Goal: Information Seeking & Learning: Learn about a topic

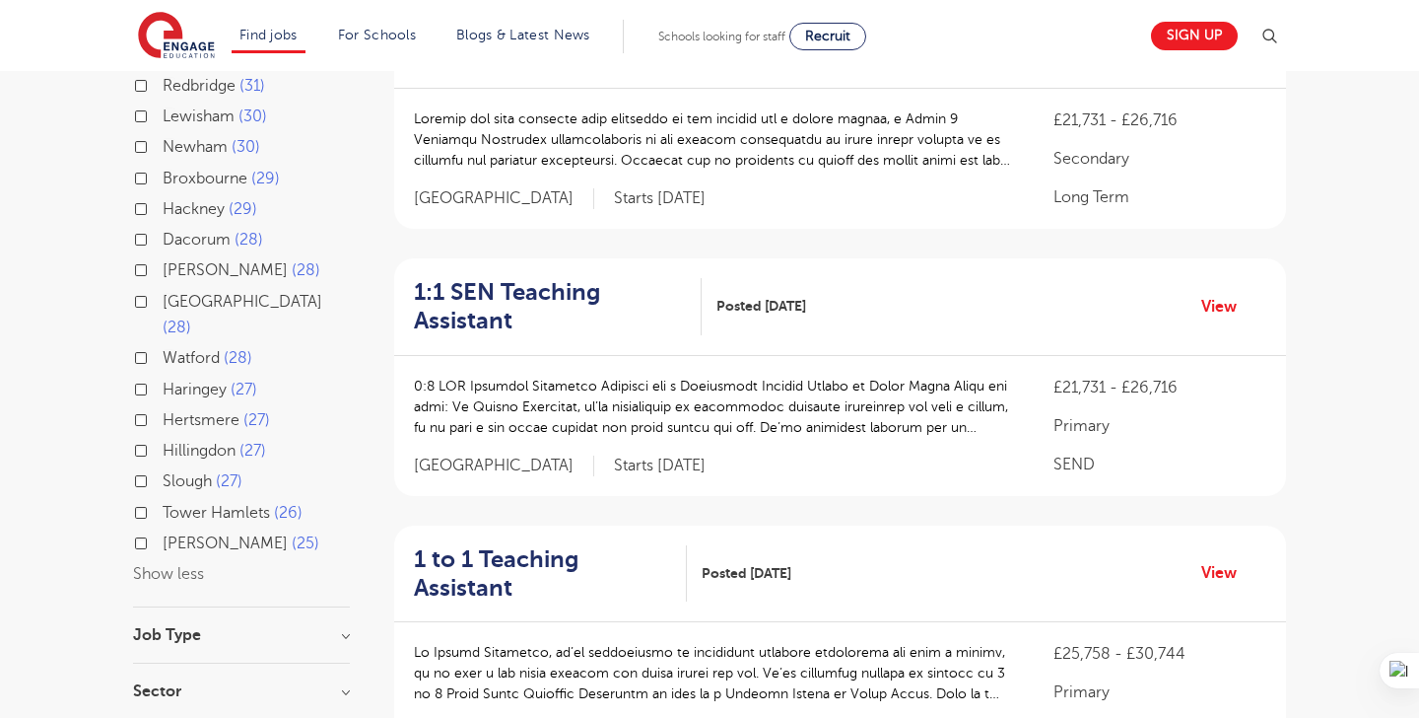
scroll to position [534, 0]
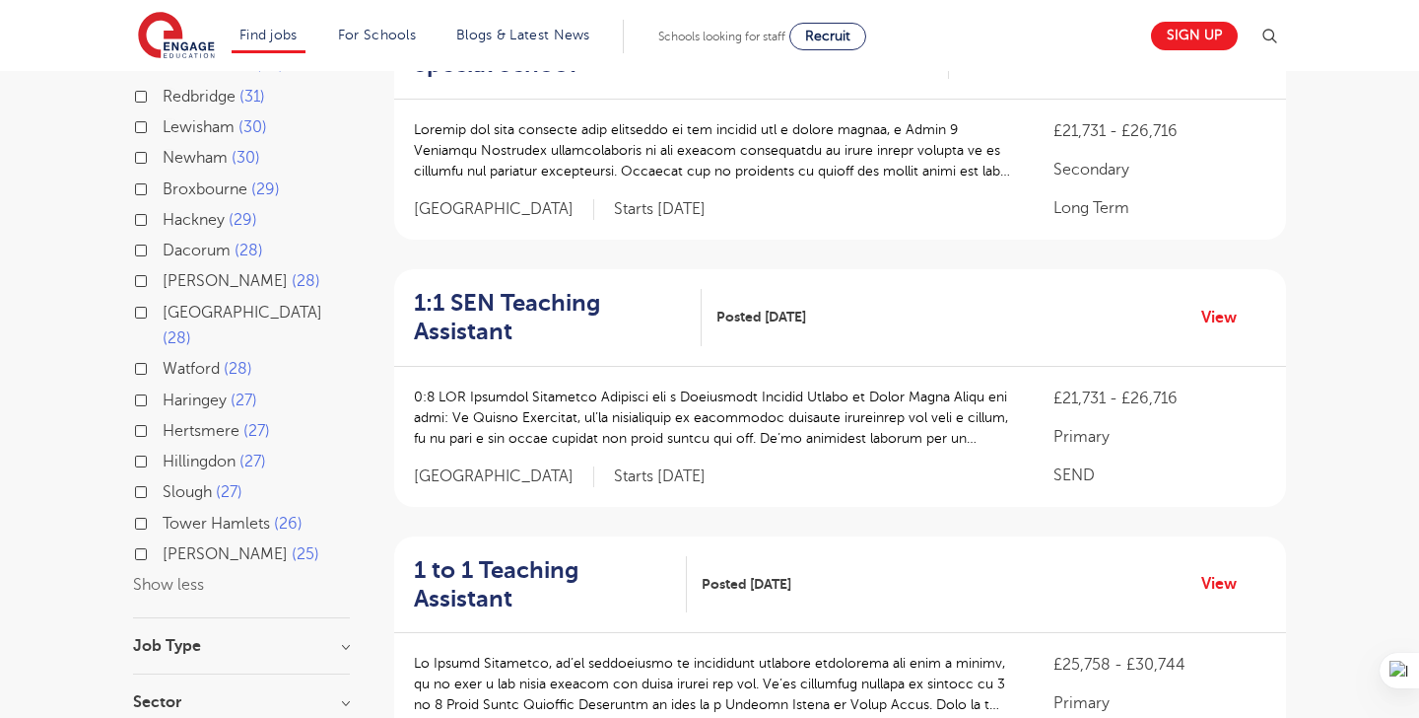
click at [191, 576] on button "Show less" at bounding box center [168, 585] width 71 height 18
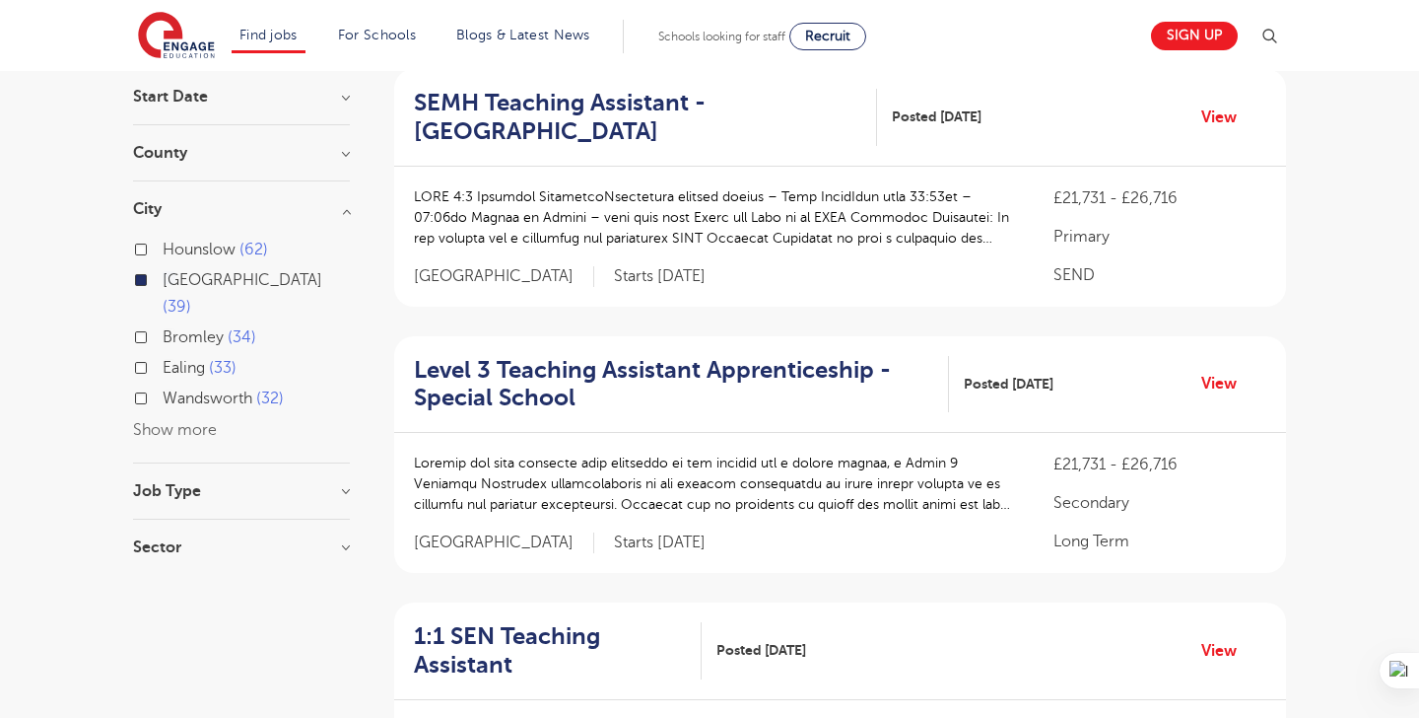
scroll to position [174, 0]
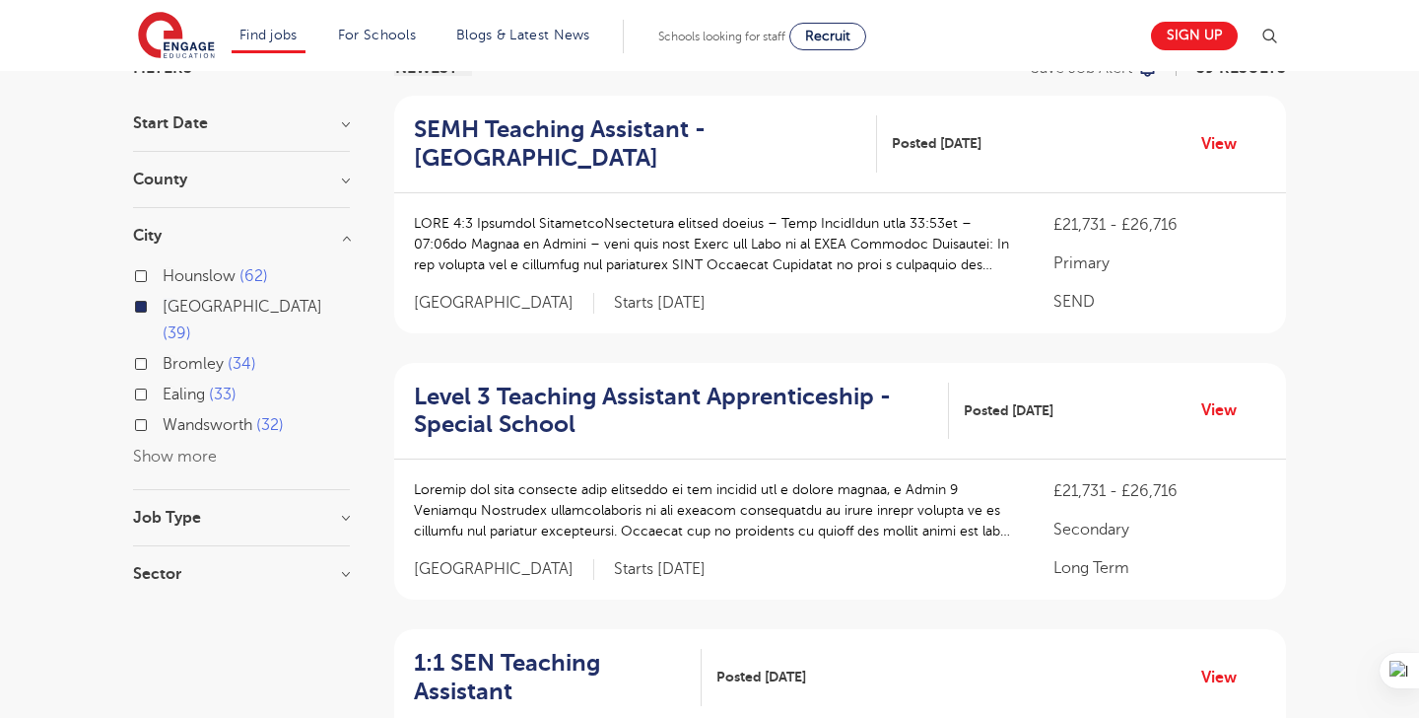
click at [163, 301] on label "Leeds 39" at bounding box center [256, 320] width 187 height 52
click at [163, 301] on input "Leeds 39" at bounding box center [169, 304] width 13 height 13
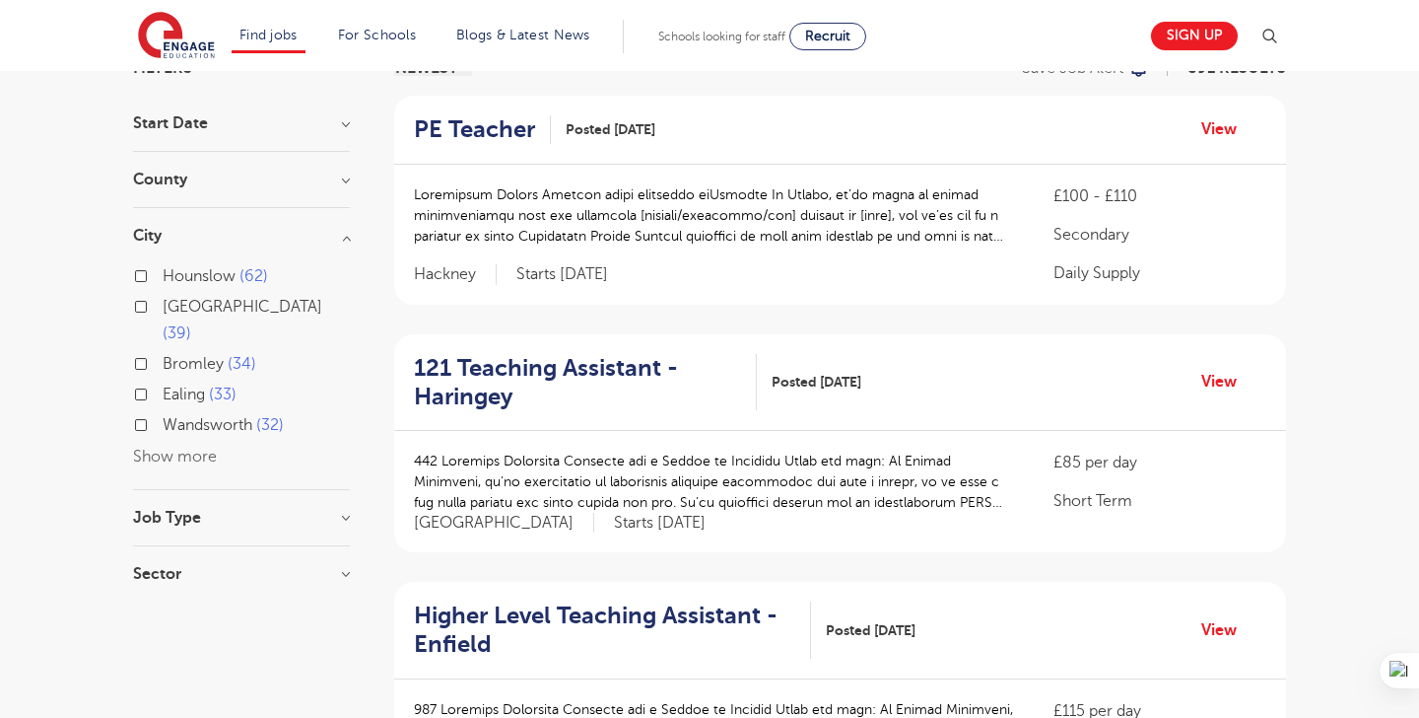
click at [214, 186] on h3 "County" at bounding box center [241, 180] width 217 height 16
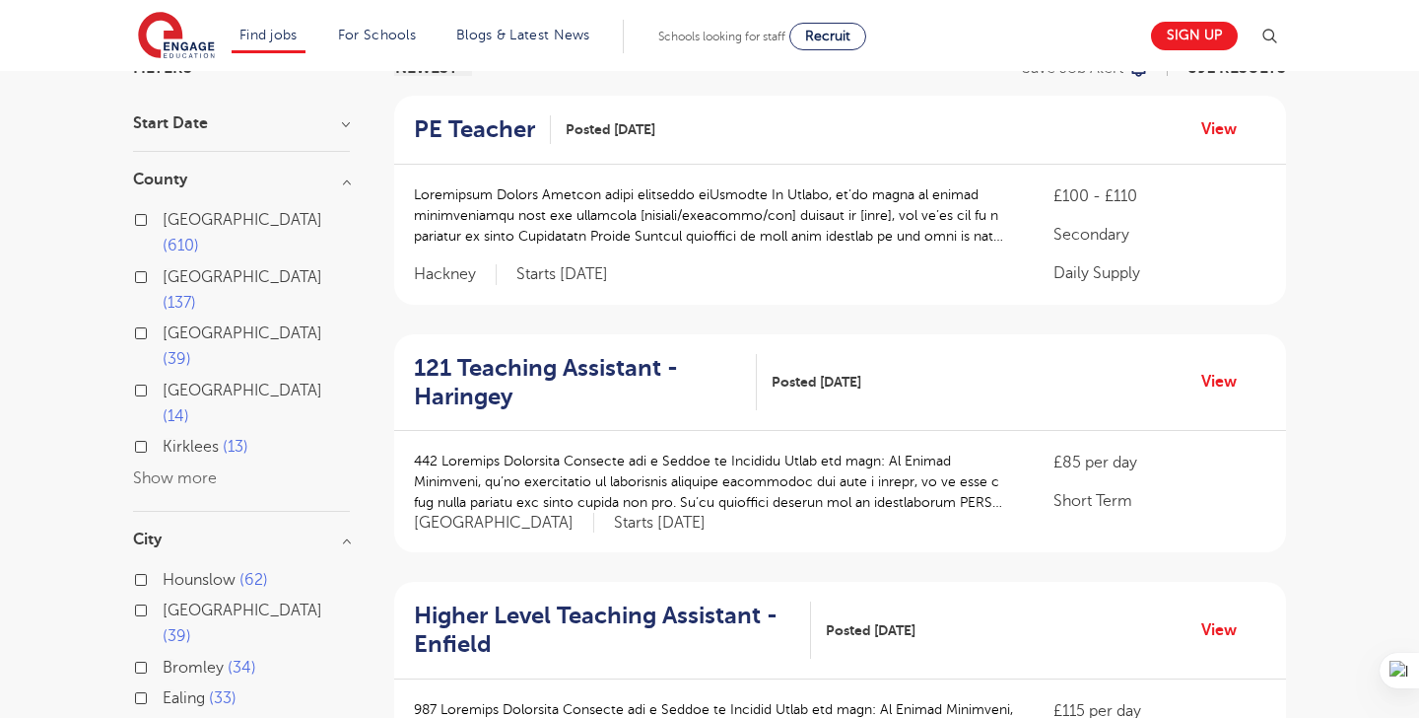
click at [142, 469] on button "Show more" at bounding box center [175, 478] width 84 height 18
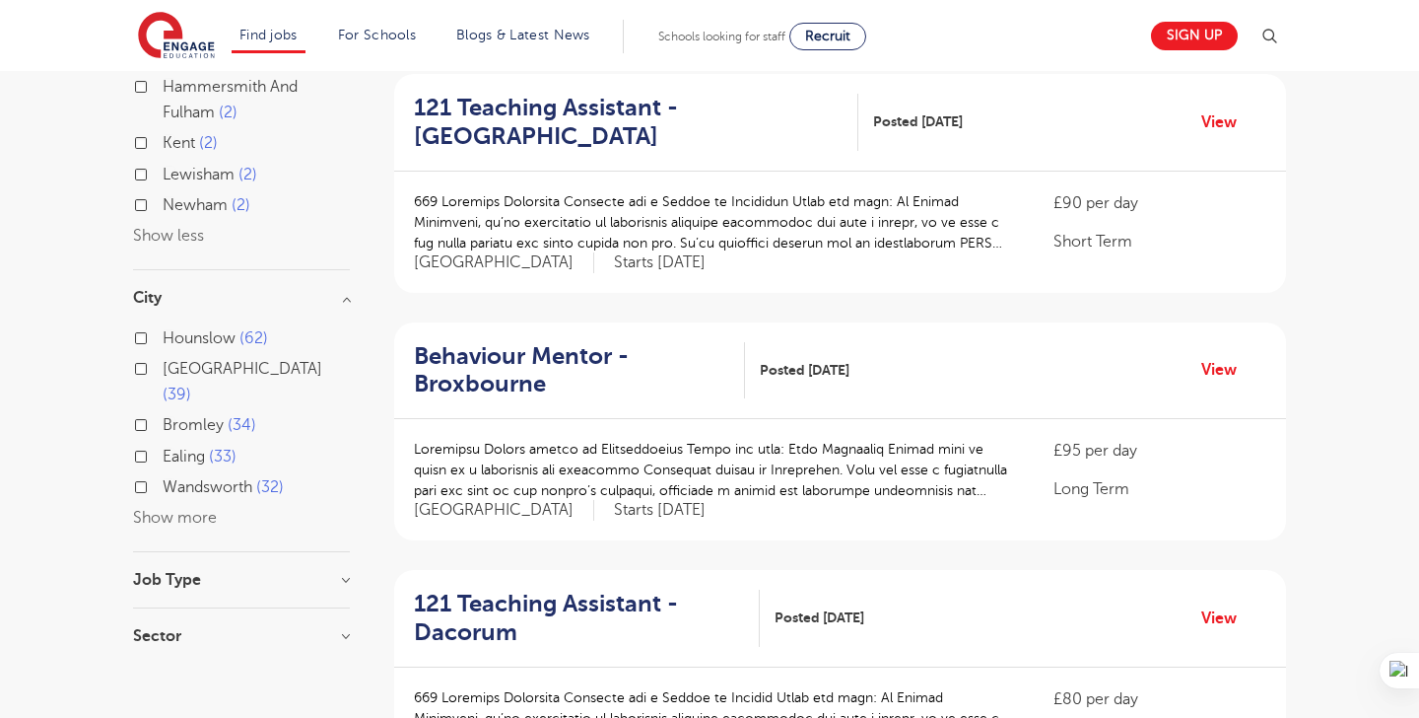
scroll to position [941, 0]
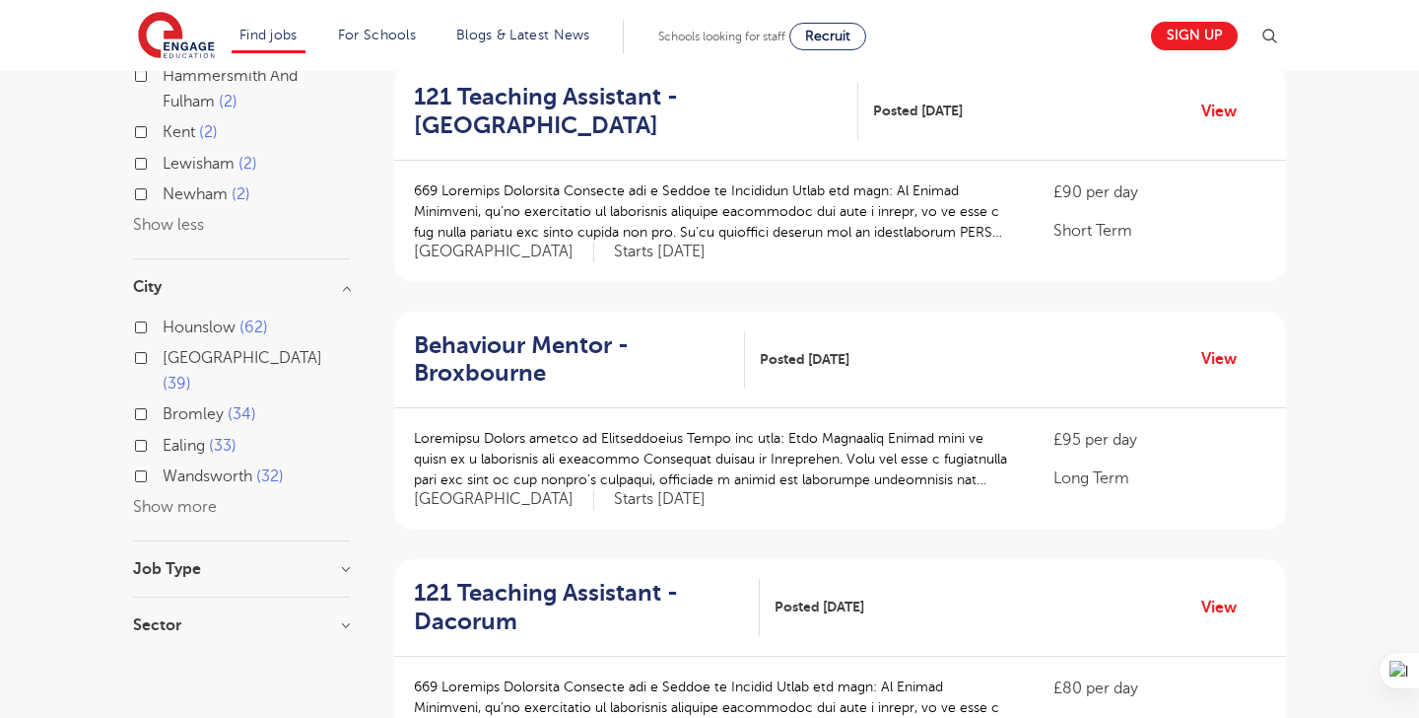
click at [153, 561] on h3 "Job Type" at bounding box center [241, 569] width 217 height 16
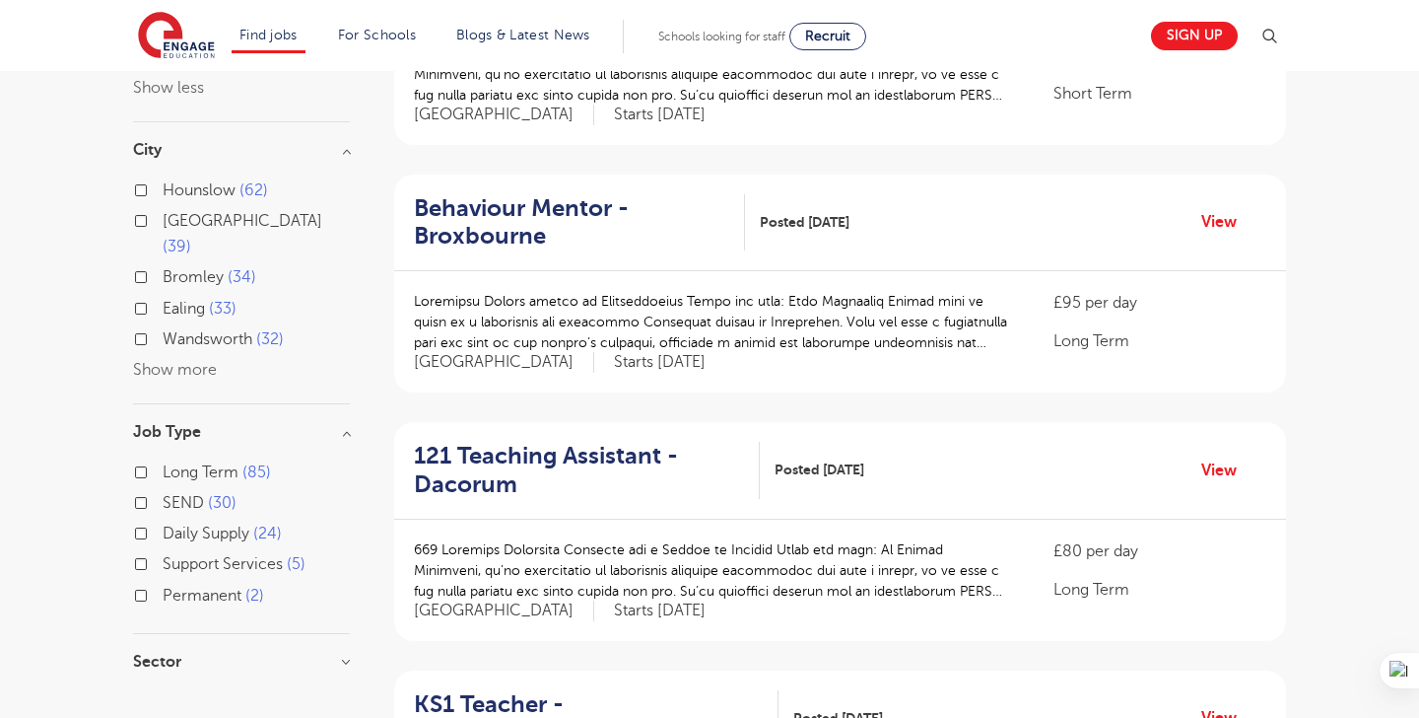
scroll to position [1128, 0]
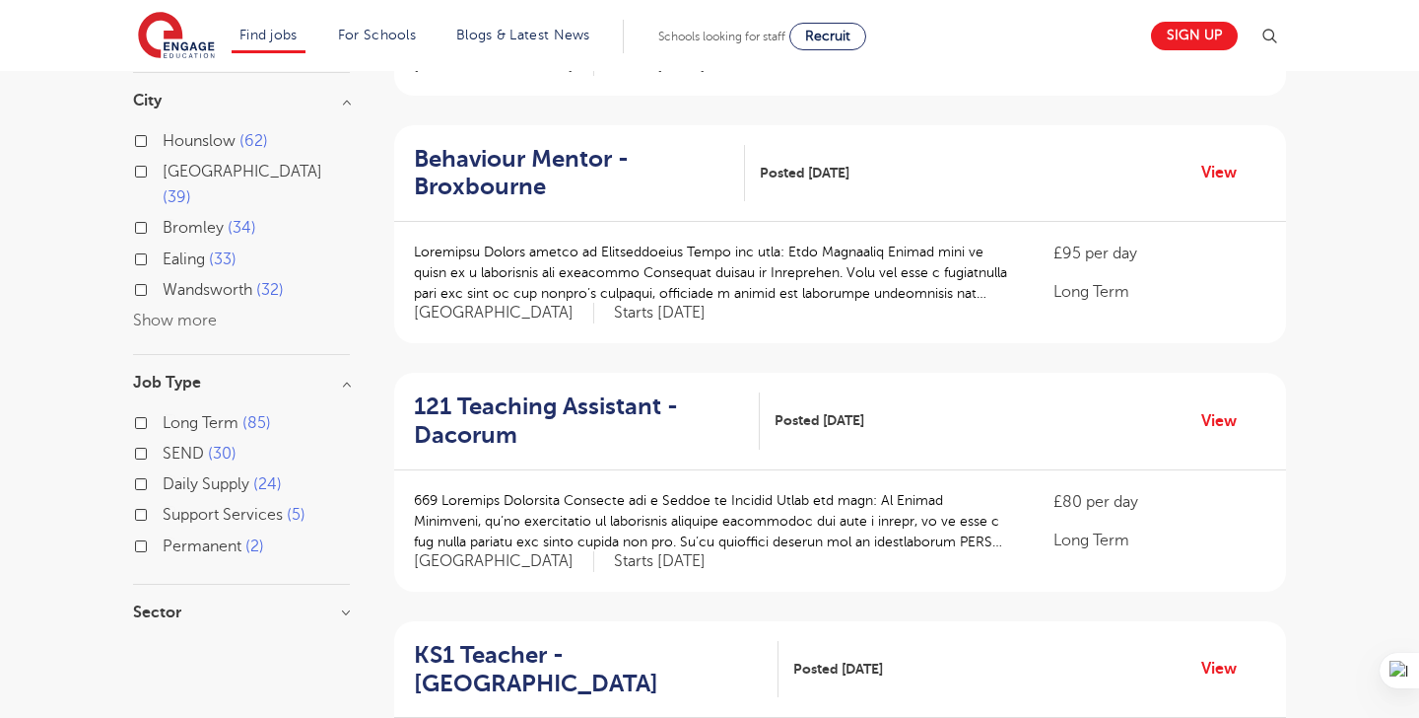
click at [153, 604] on h3 "Sector" at bounding box center [241, 612] width 217 height 16
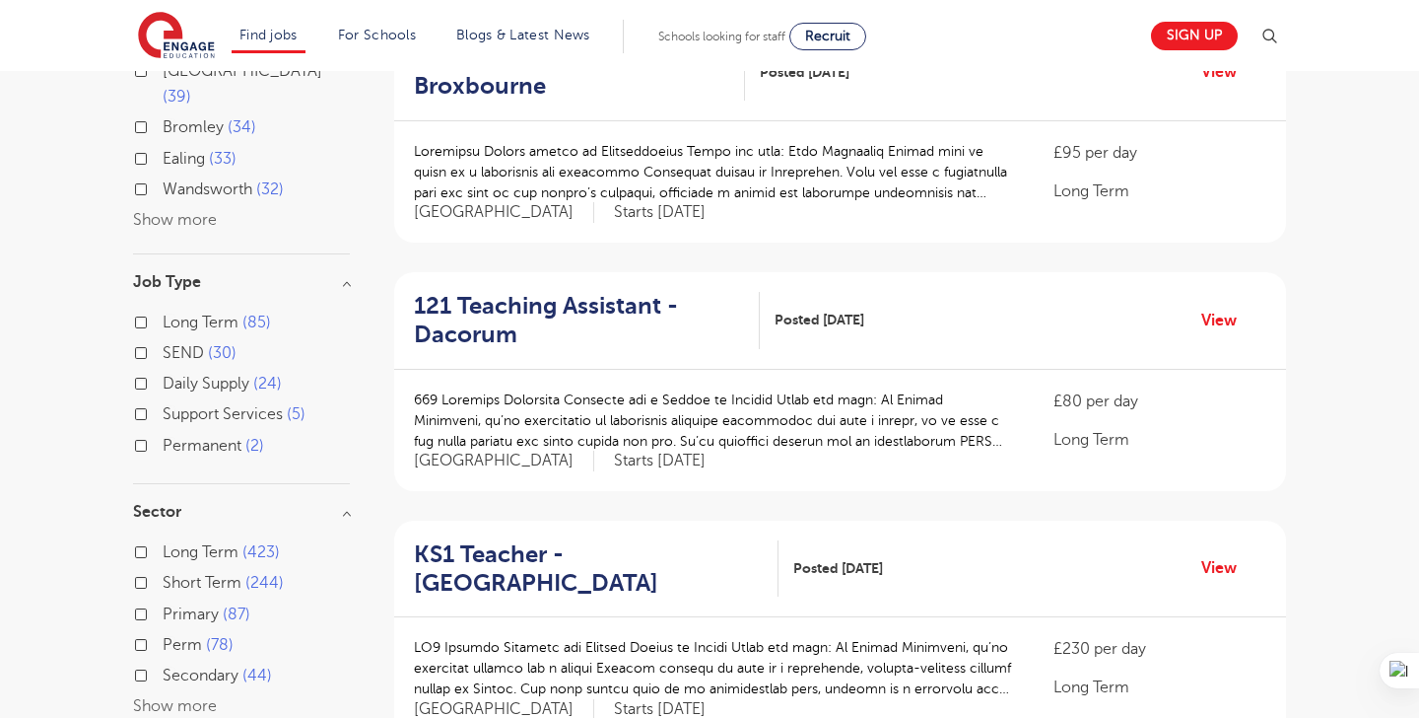
scroll to position [1237, 0]
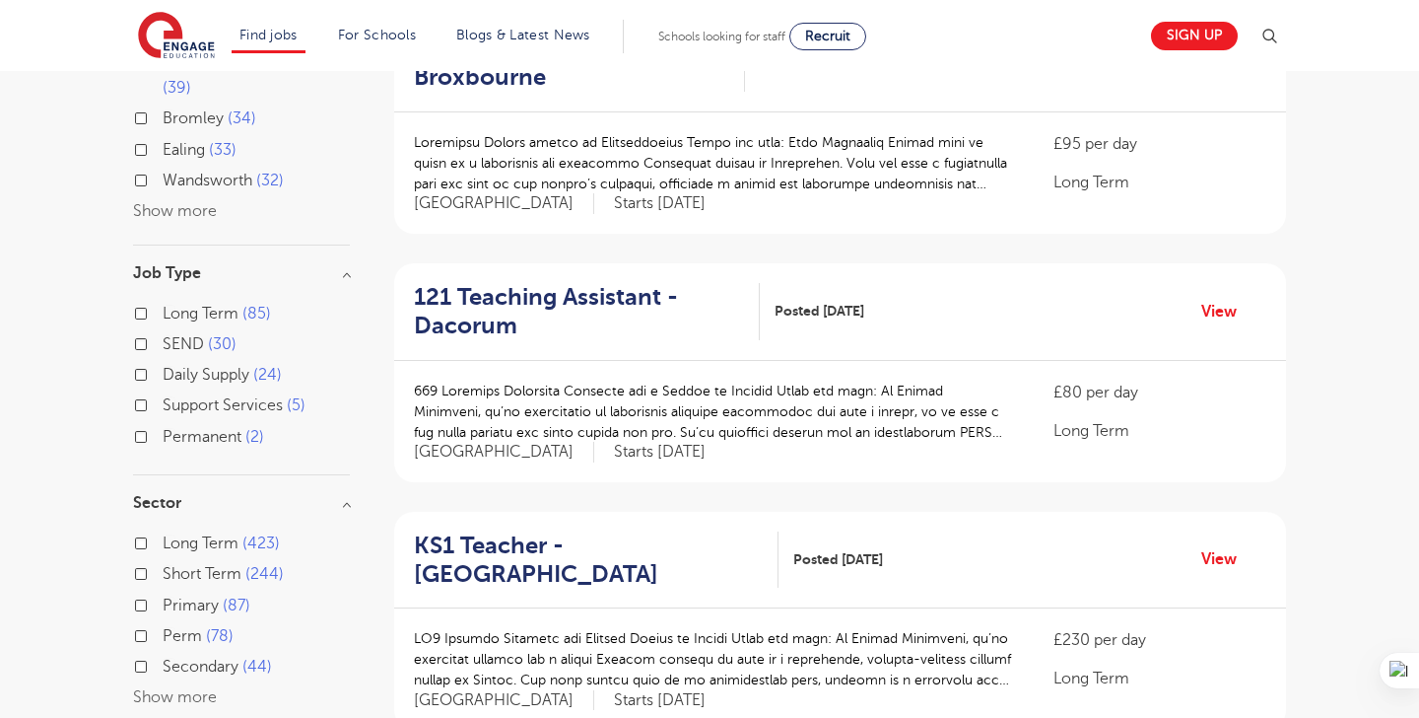
click at [142, 688] on button "Show more" at bounding box center [175, 697] width 84 height 18
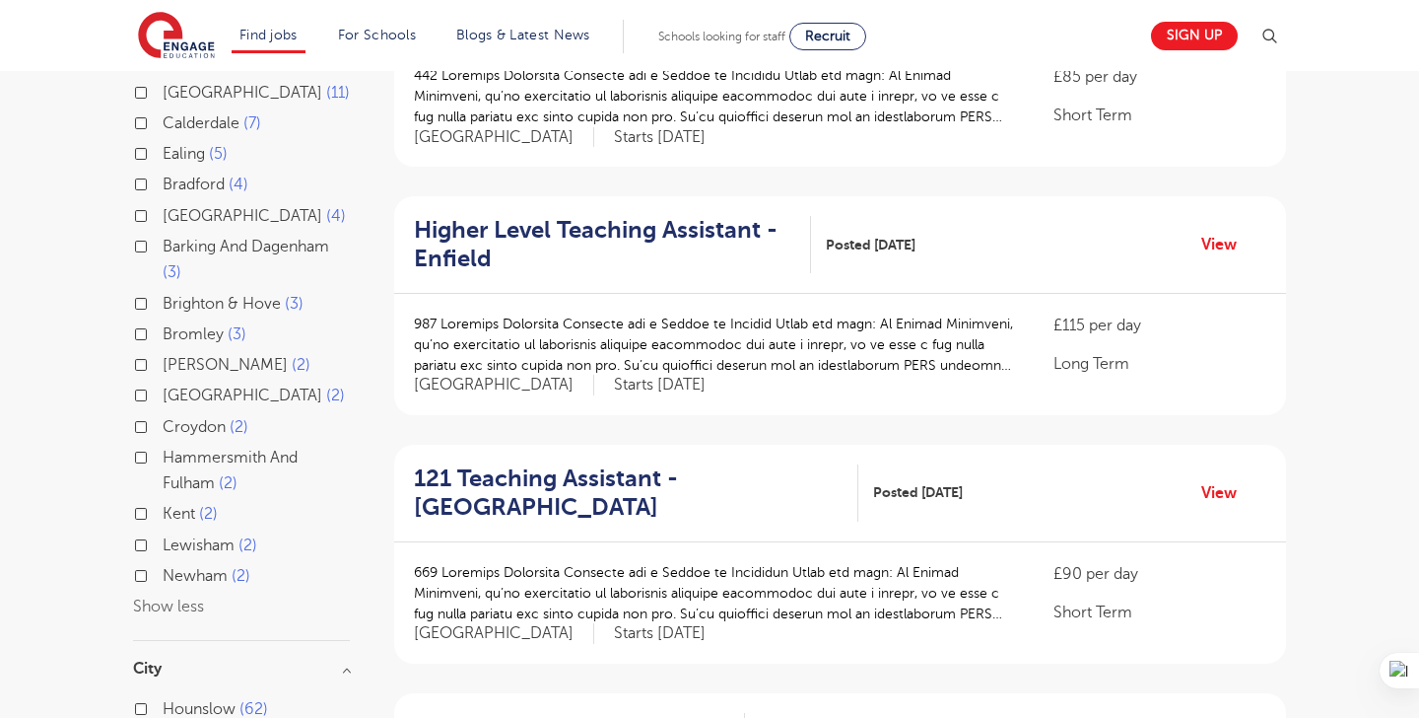
scroll to position [0, 0]
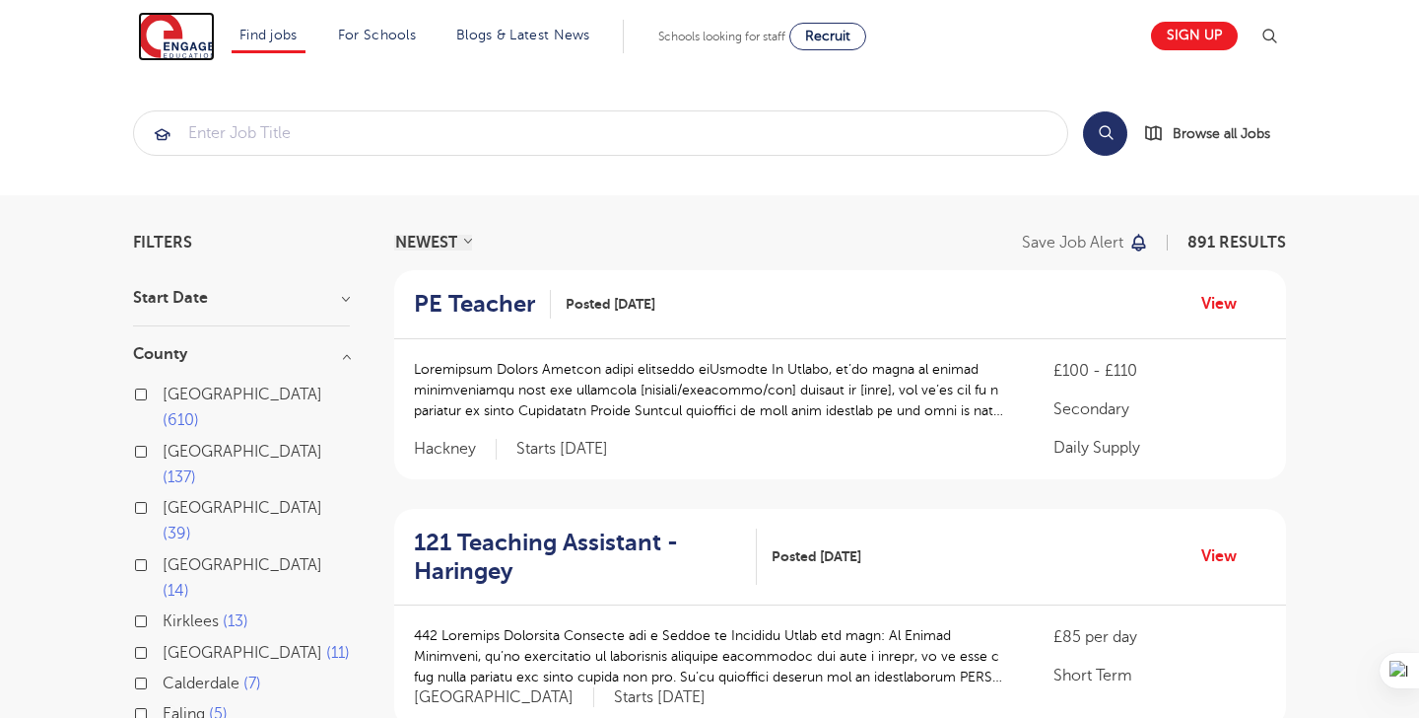
click at [171, 35] on img at bounding box center [176, 36] width 77 height 49
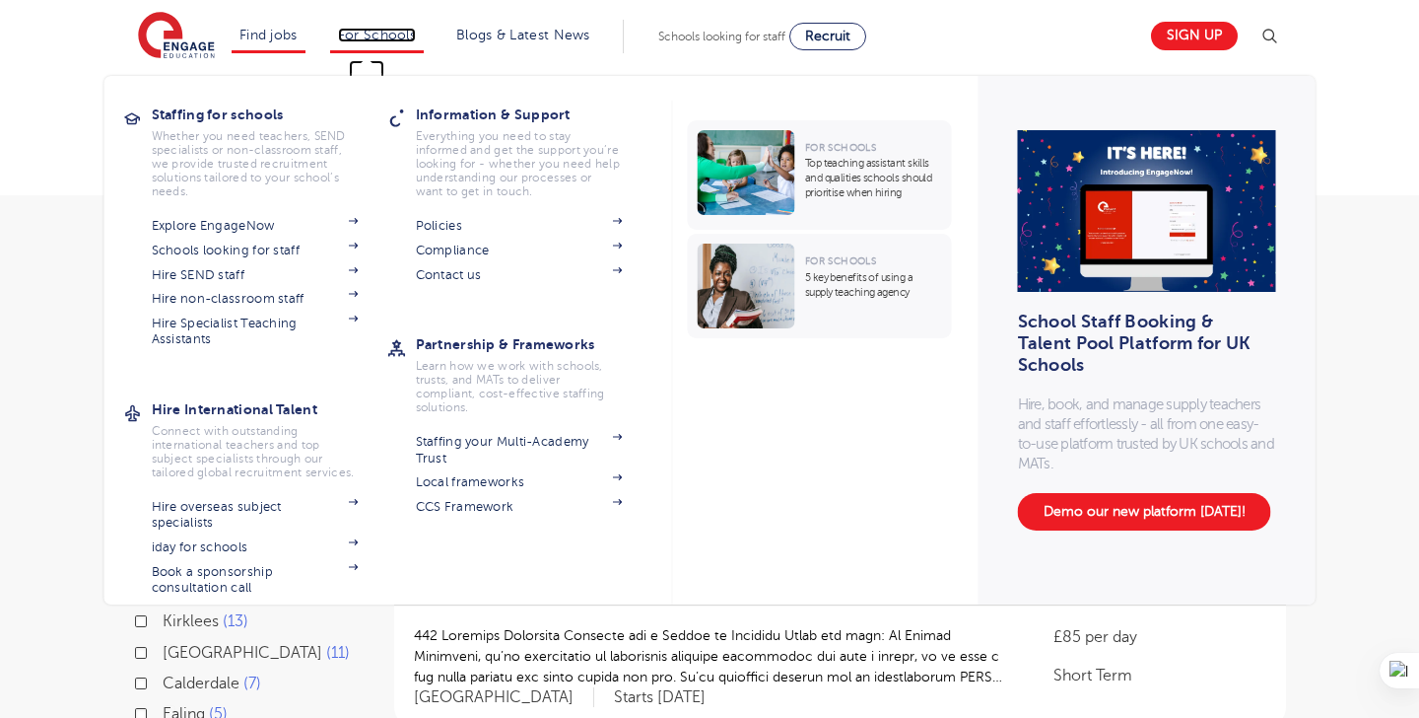
click at [374, 35] on link "For Schools" at bounding box center [377, 35] width 78 height 15
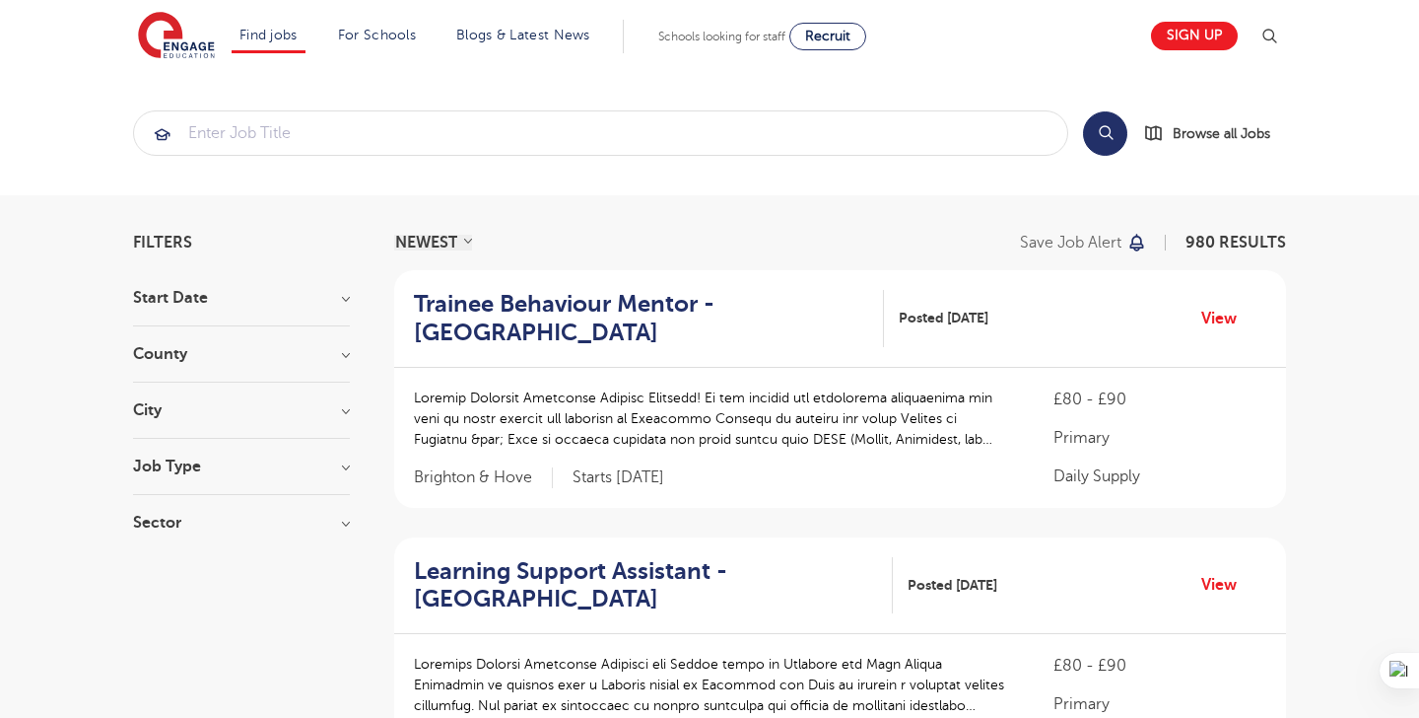
click at [200, 332] on section "Start Date September 112 October 35 November 33 [DATE] Show more County [GEOGRA…" at bounding box center [241, 420] width 217 height 260
click at [207, 356] on h3 "County" at bounding box center [241, 354] width 217 height 16
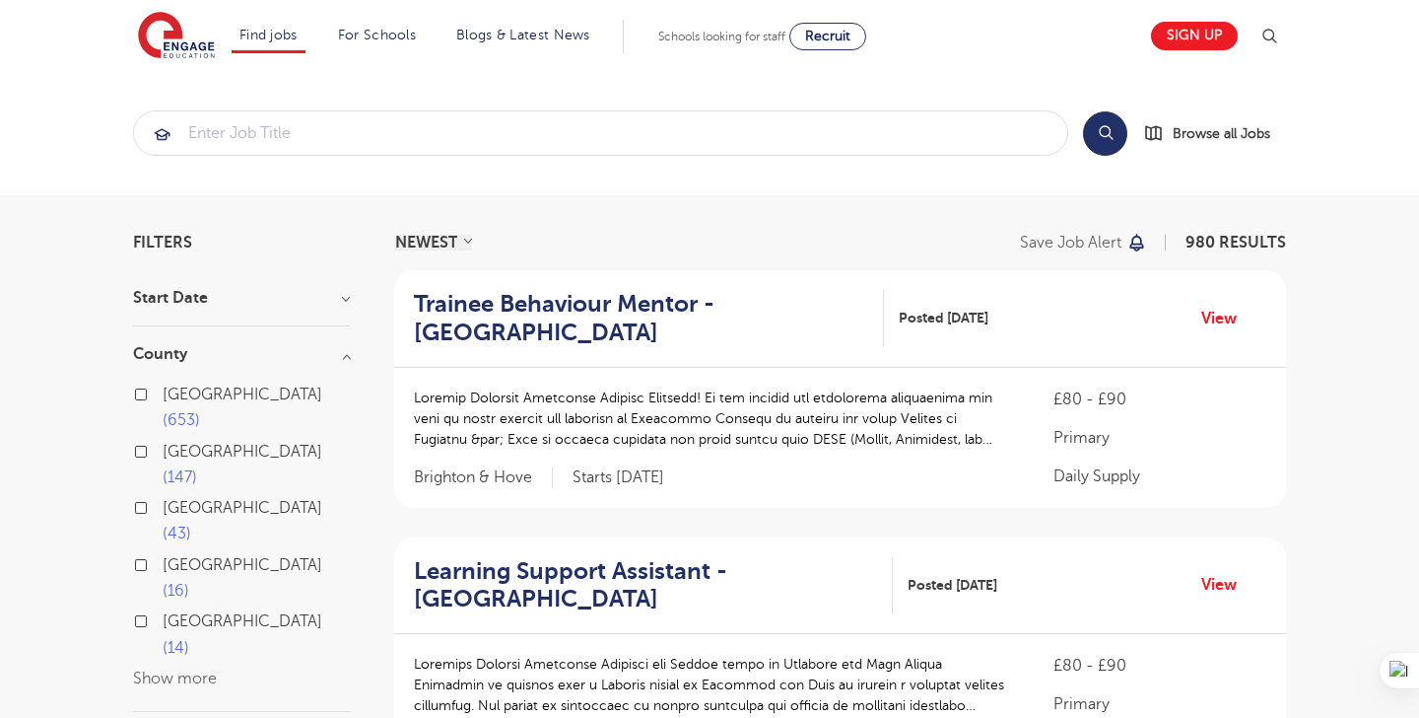
click at [189, 669] on button "Show more" at bounding box center [175, 678] width 84 height 18
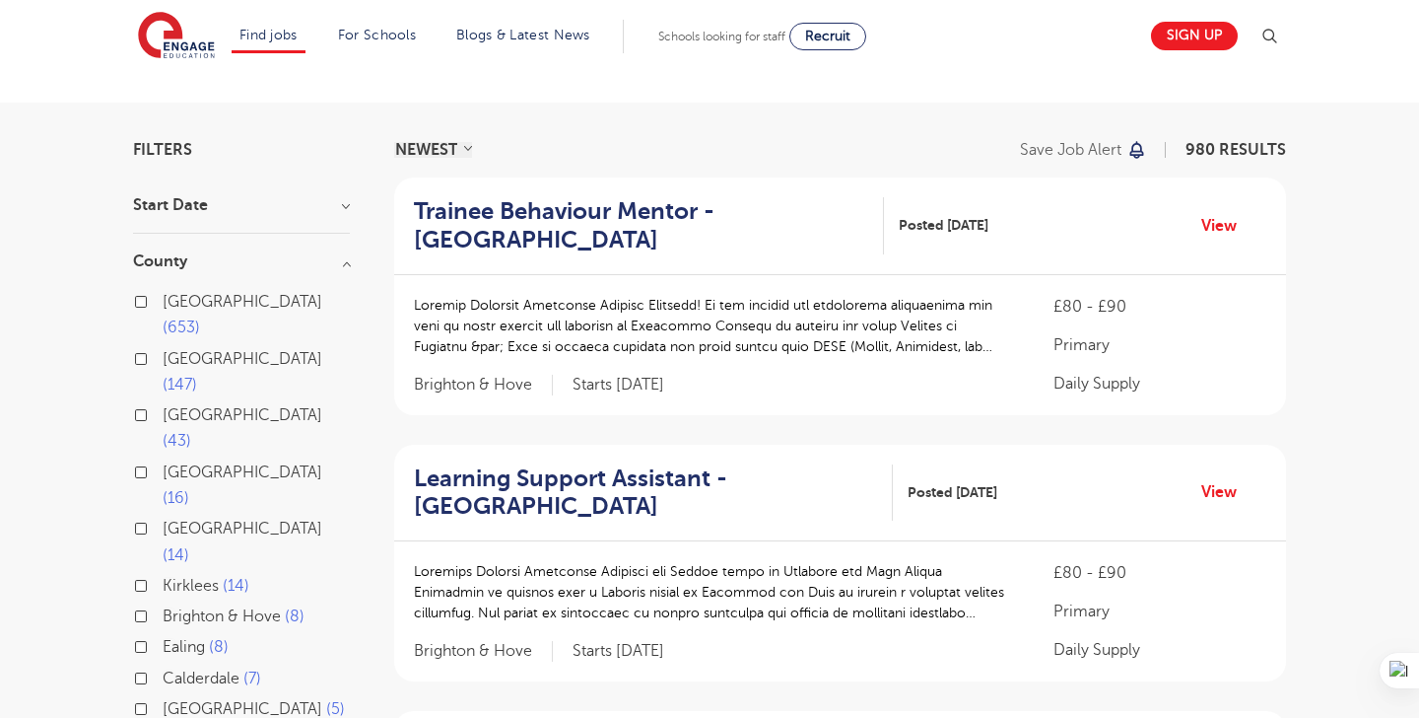
scroll to position [115, 0]
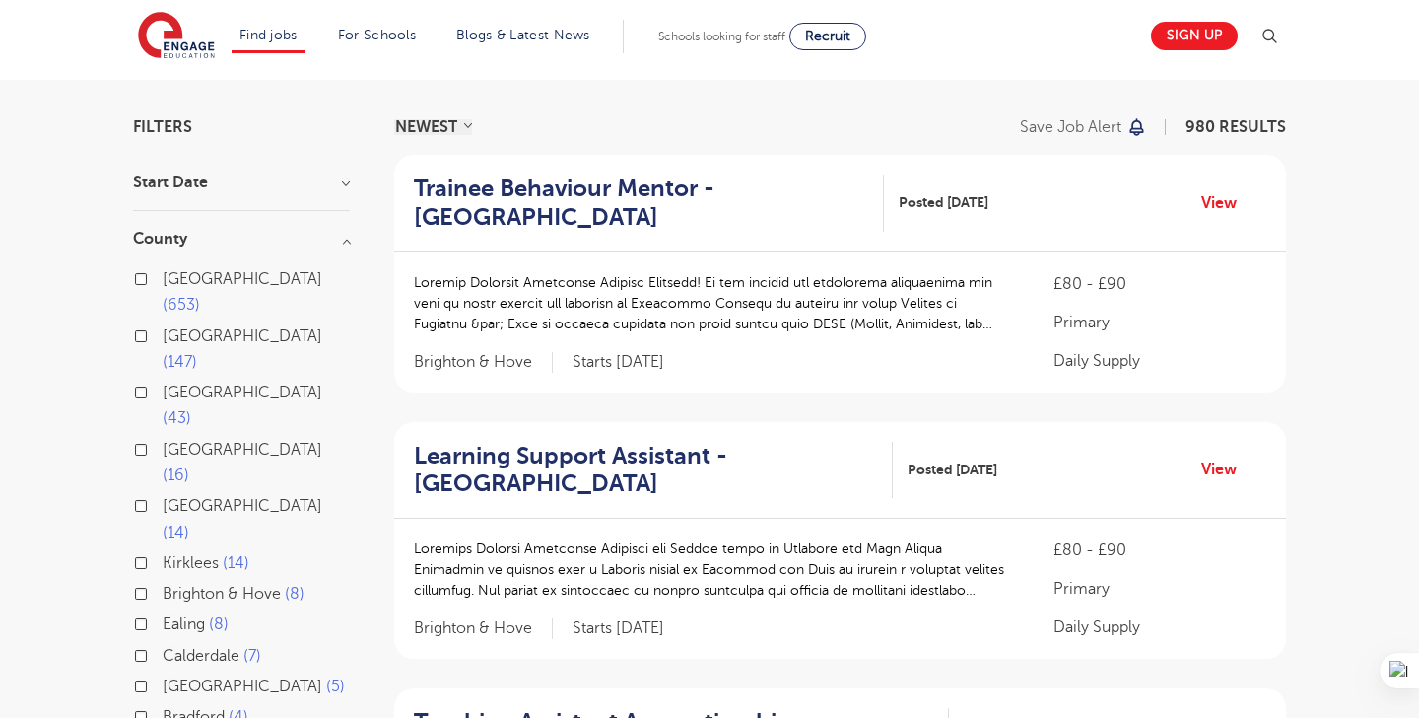
click at [157, 550] on div "Kirklees 14" at bounding box center [241, 565] width 217 height 31
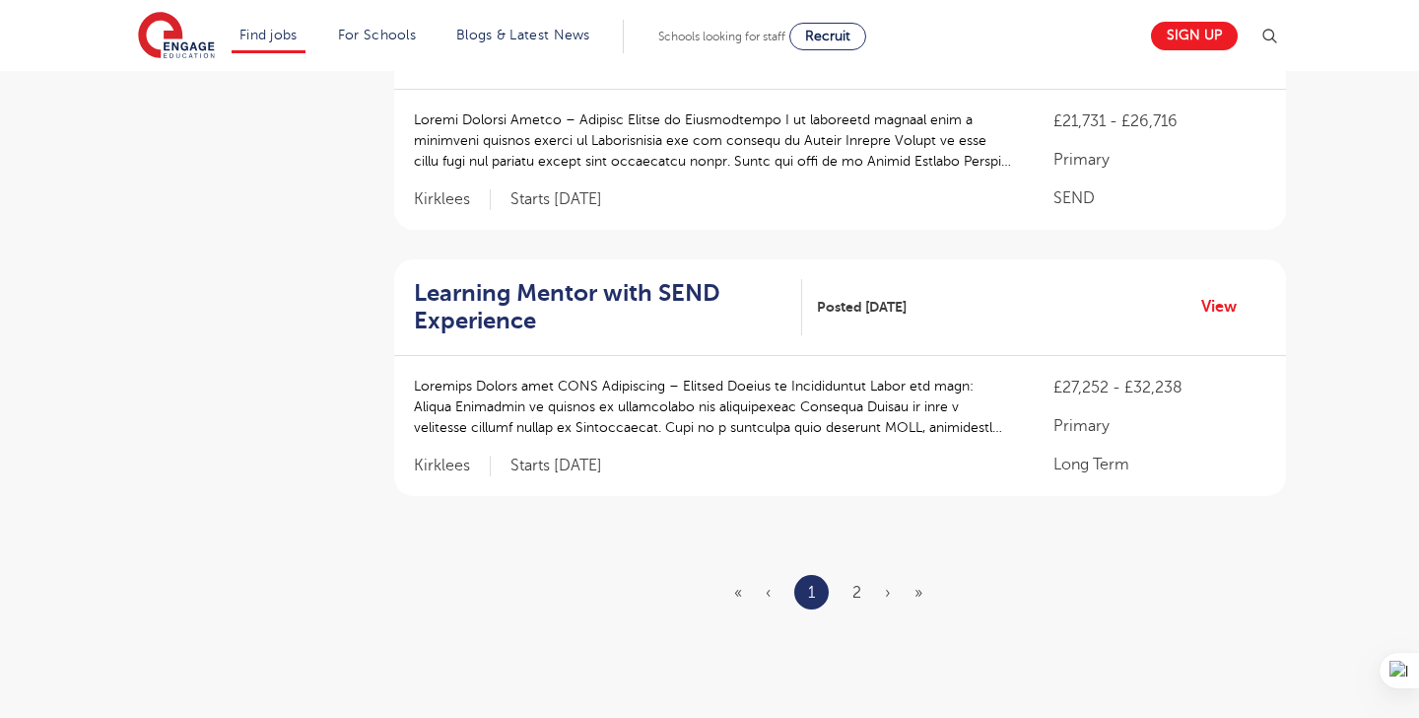
scroll to position [2312, 0]
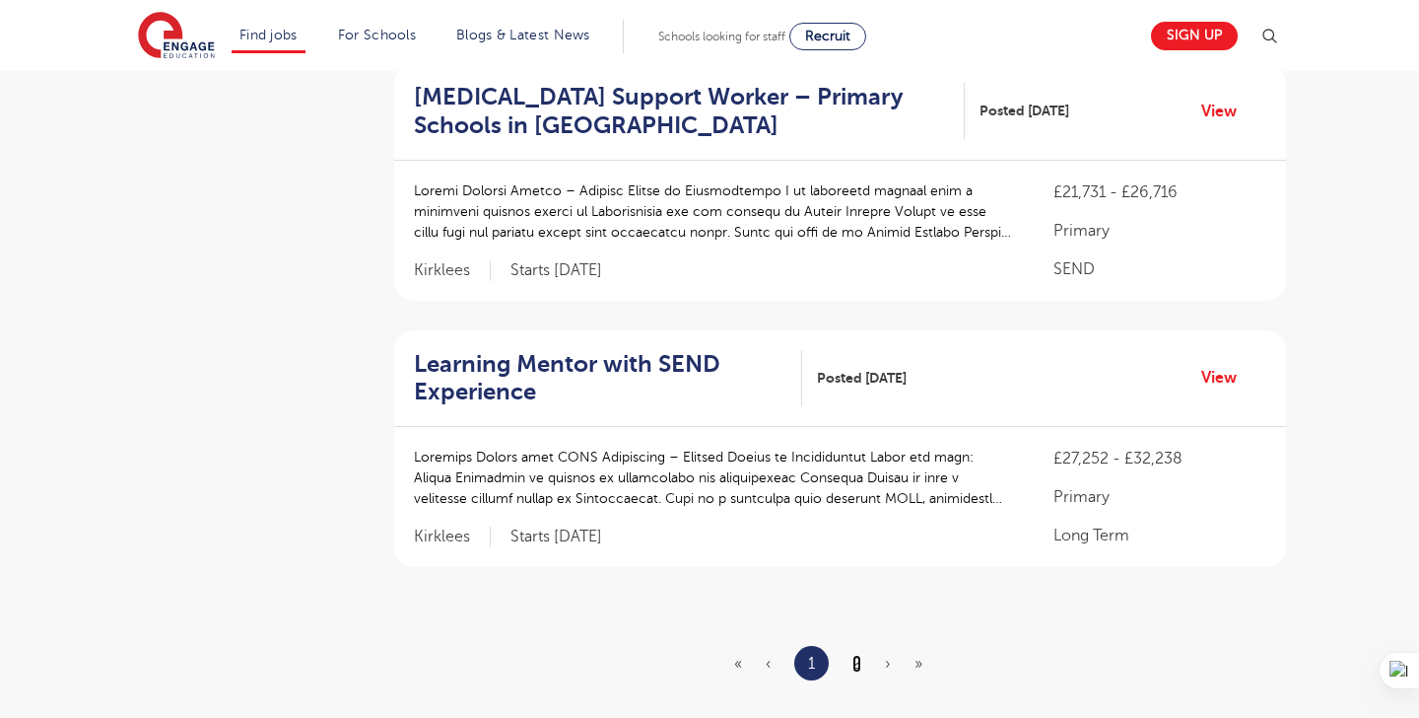
click at [859, 655] on link "2" at bounding box center [857, 664] width 9 height 18
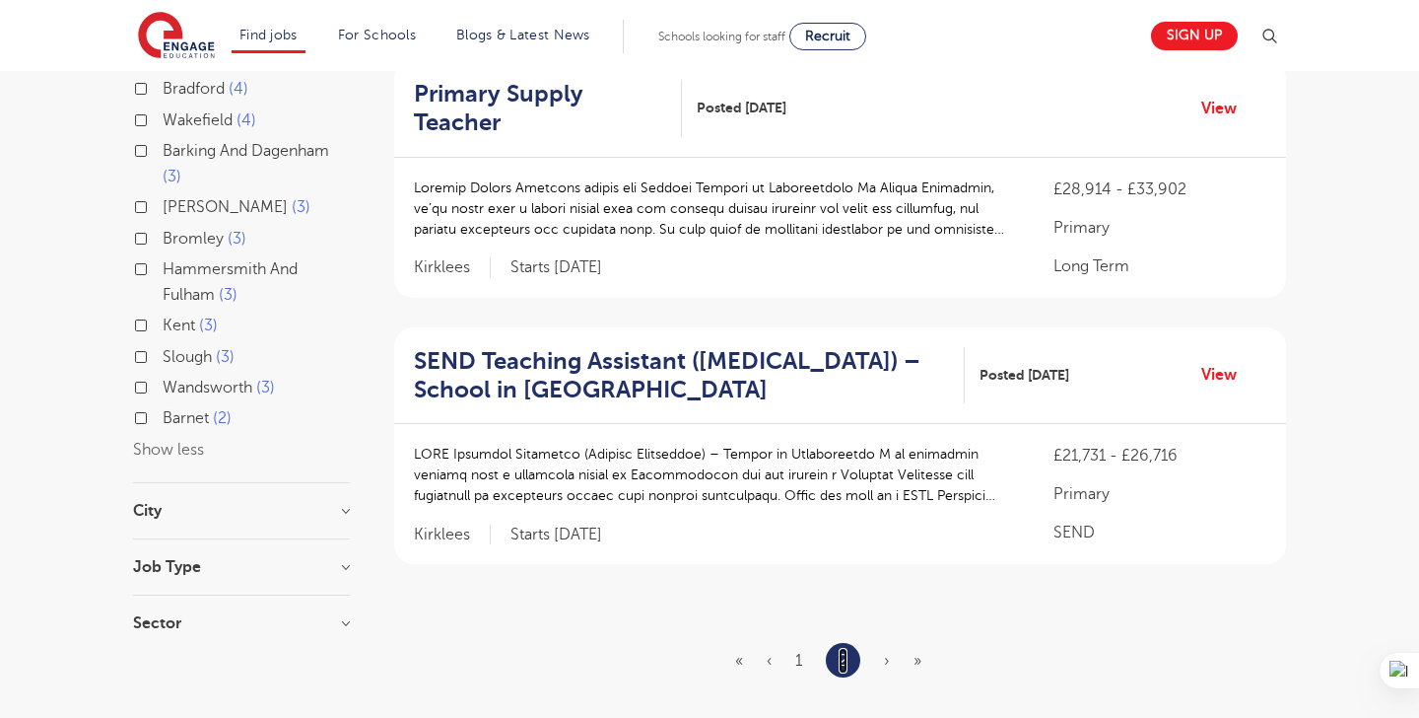
scroll to position [751, 0]
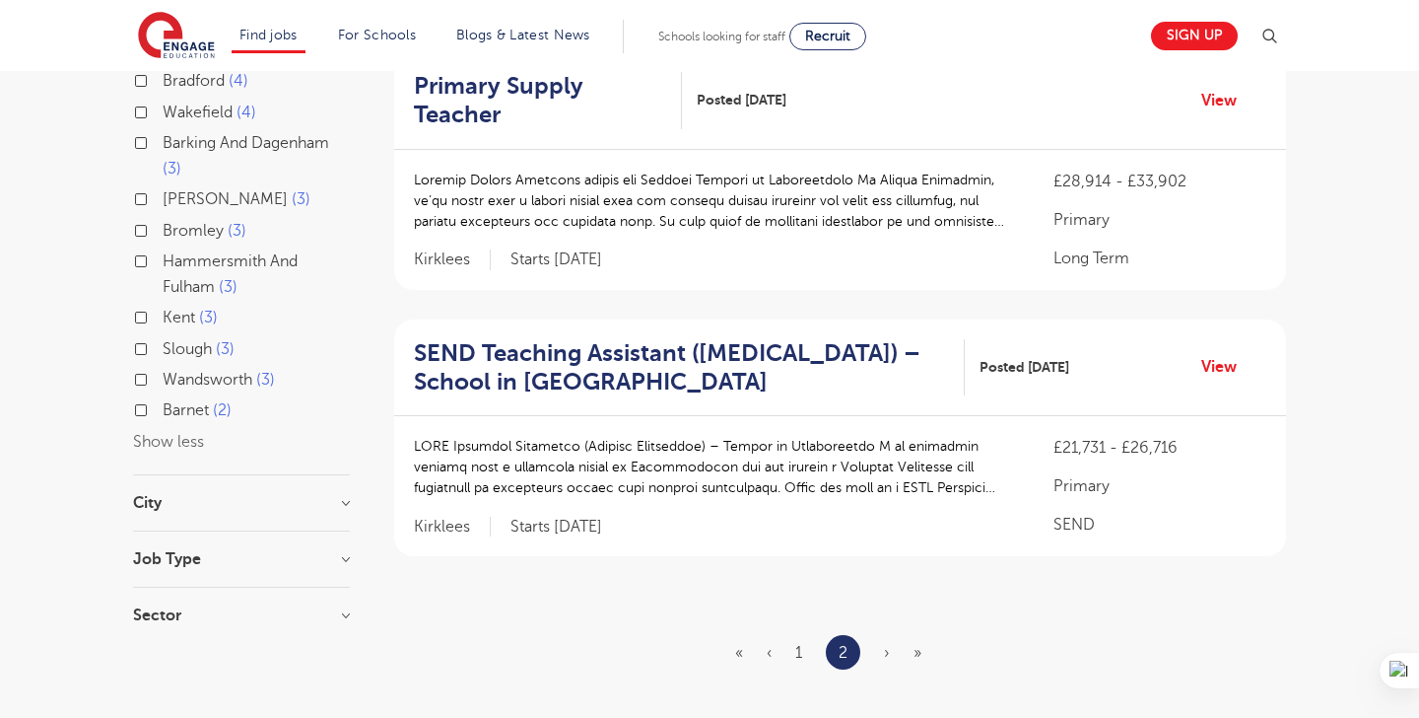
click at [920, 644] on span "»" at bounding box center [918, 653] width 8 height 18
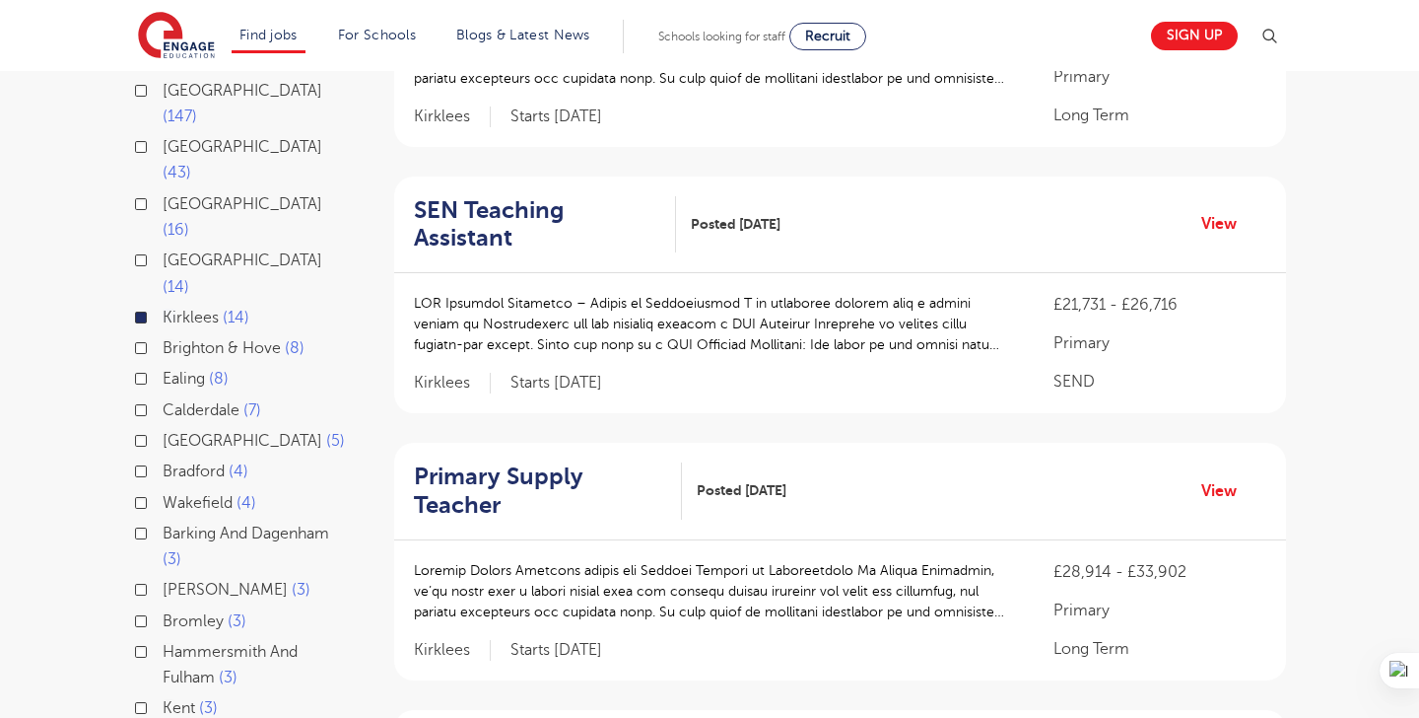
scroll to position [367, 0]
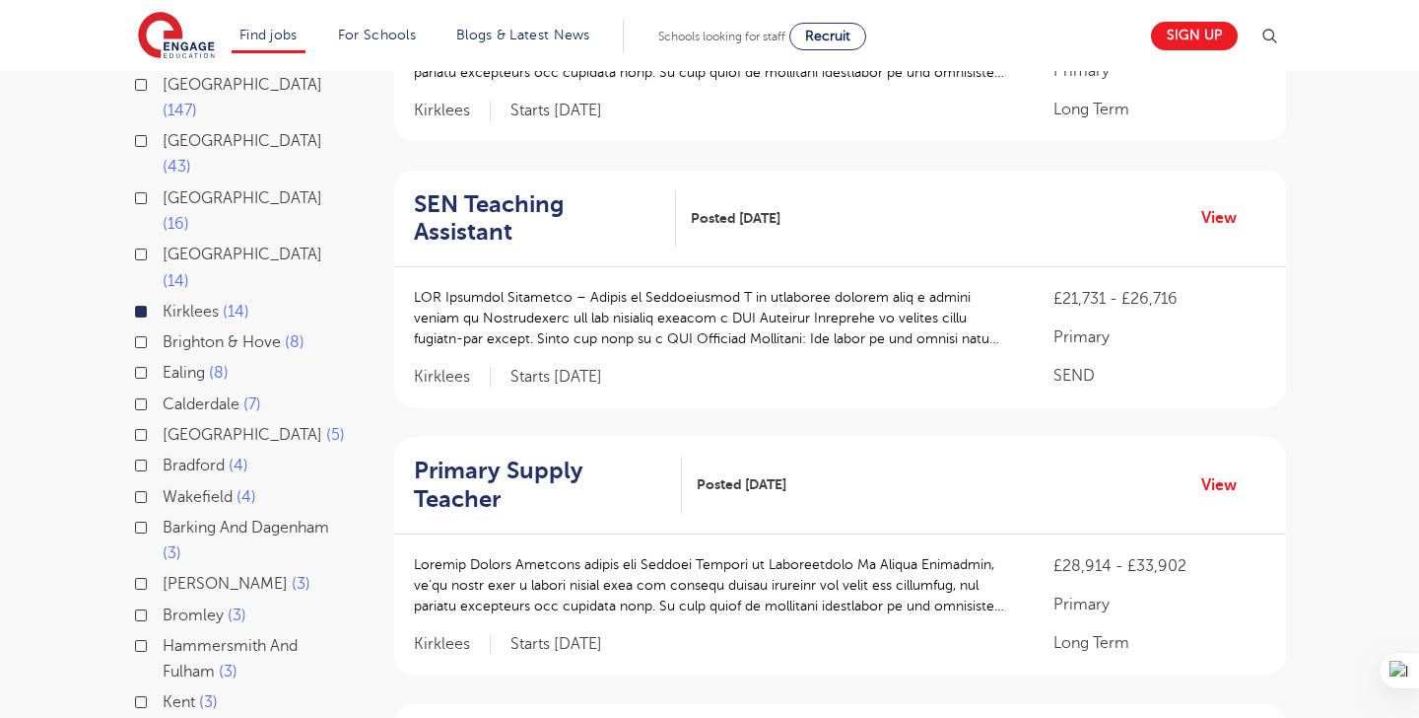
click at [163, 452] on label "Bradford 4" at bounding box center [206, 465] width 86 height 26
click at [163, 456] on input "Bradford 4" at bounding box center [169, 462] width 13 height 13
checkbox input "true"
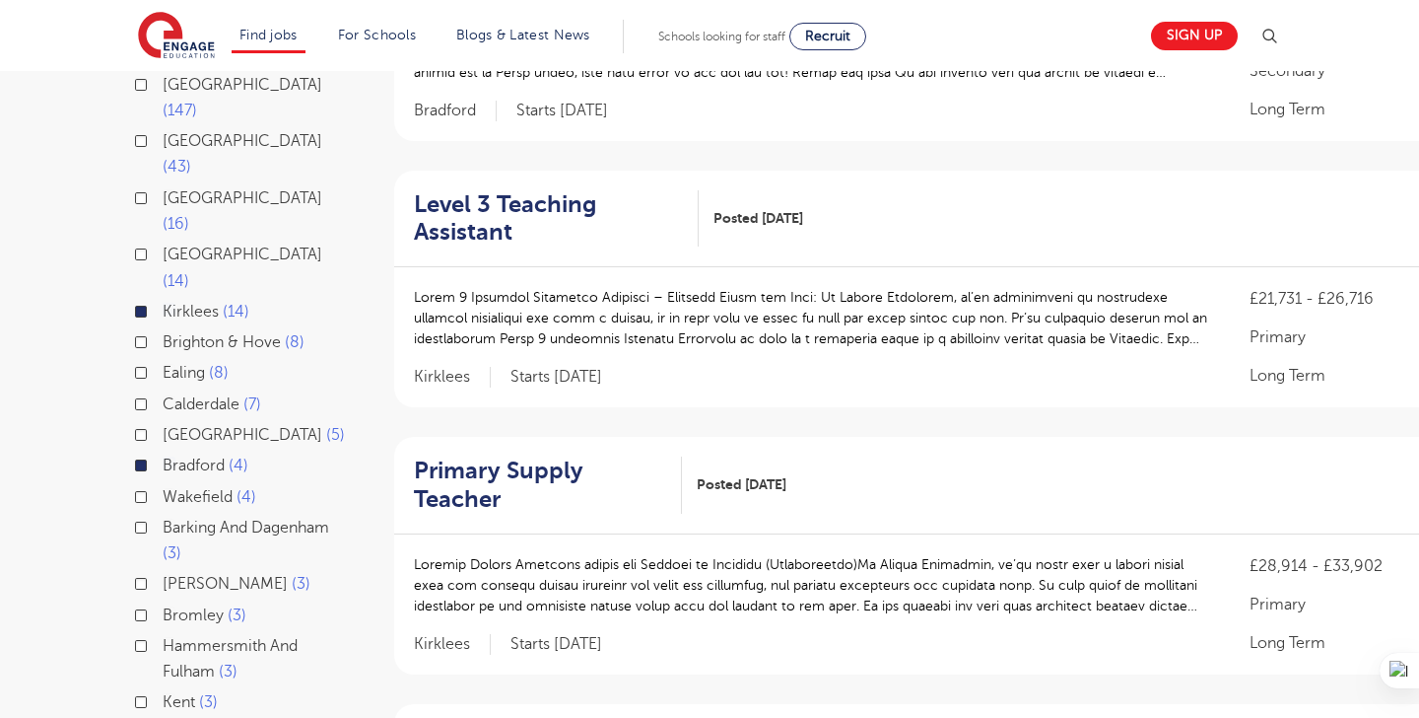
click at [163, 484] on label "Wakefield 4" at bounding box center [210, 497] width 94 height 26
click at [163, 488] on input "Wakefield 4" at bounding box center [169, 494] width 13 height 13
checkbox input "true"
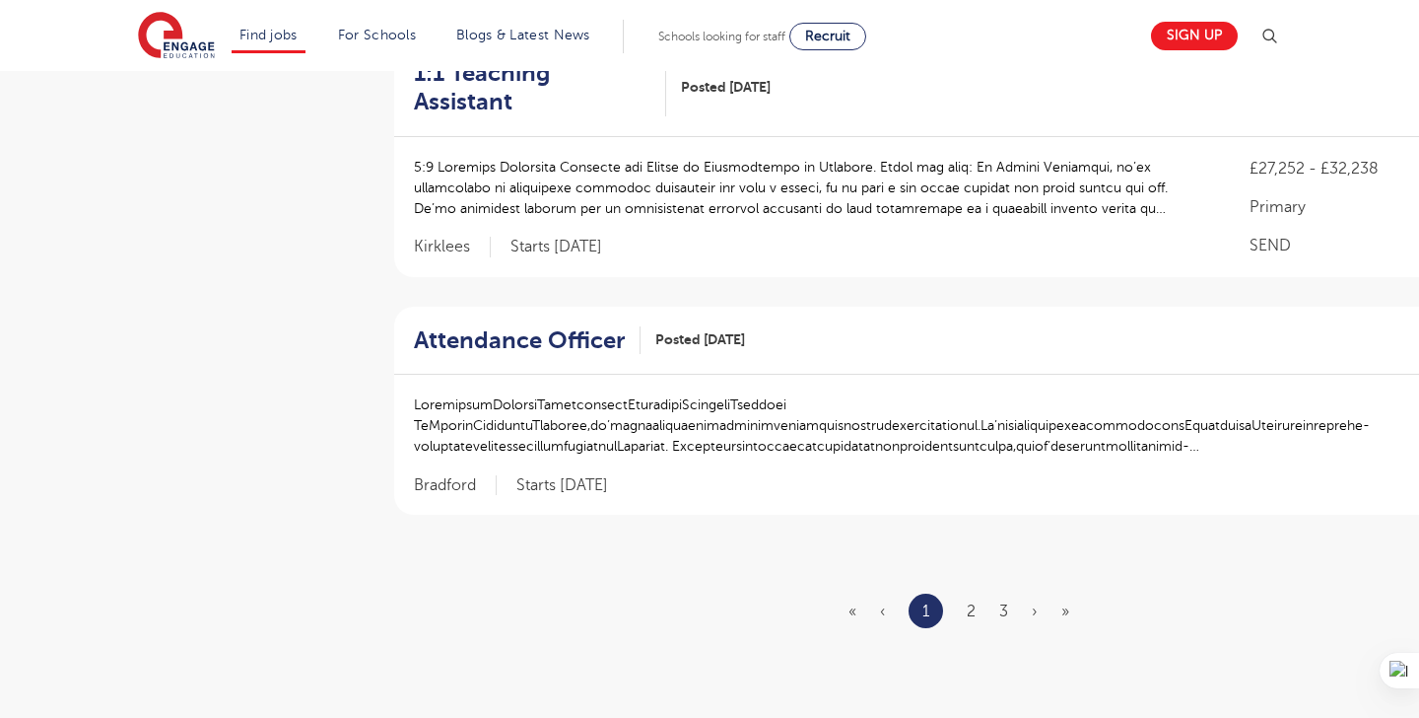
scroll to position [2333, 0]
click at [974, 605] on link "2" at bounding box center [971, 614] width 9 height 18
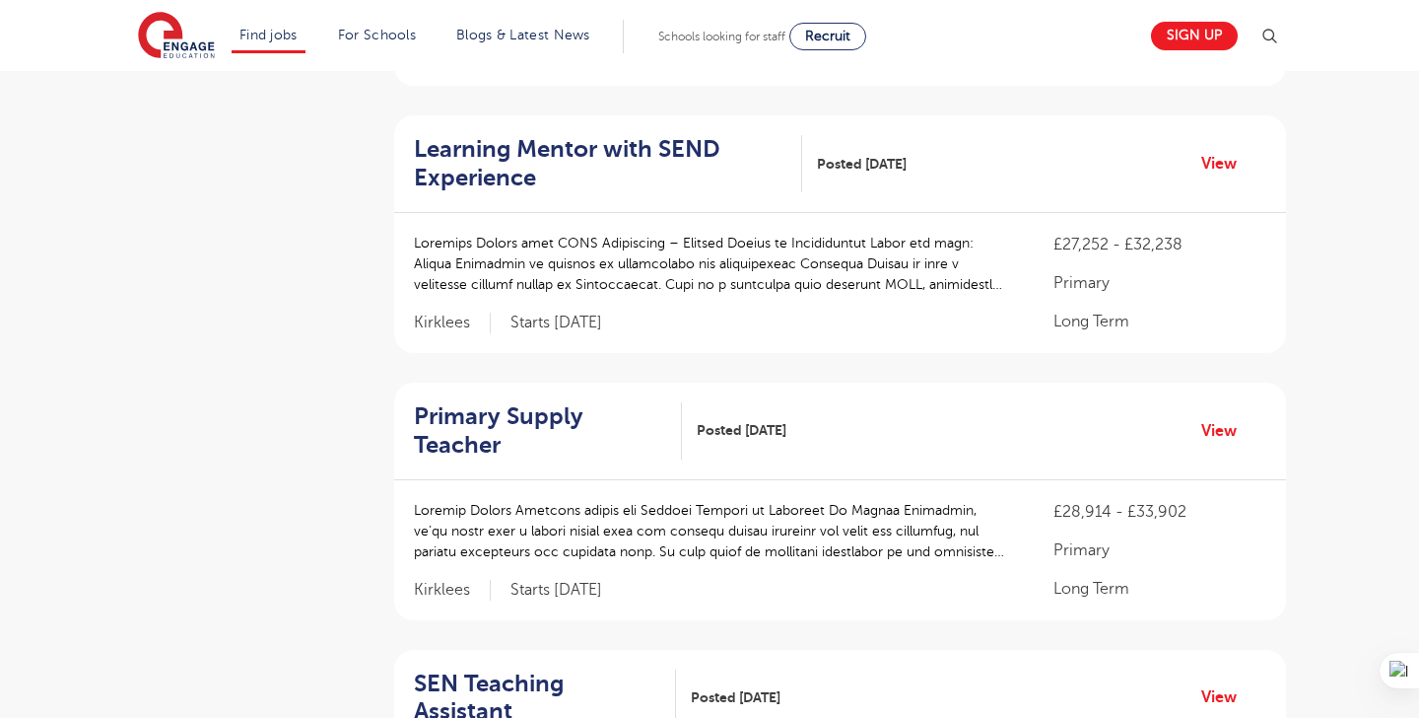
scroll to position [2038, 0]
